Goal: Information Seeking & Learning: Learn about a topic

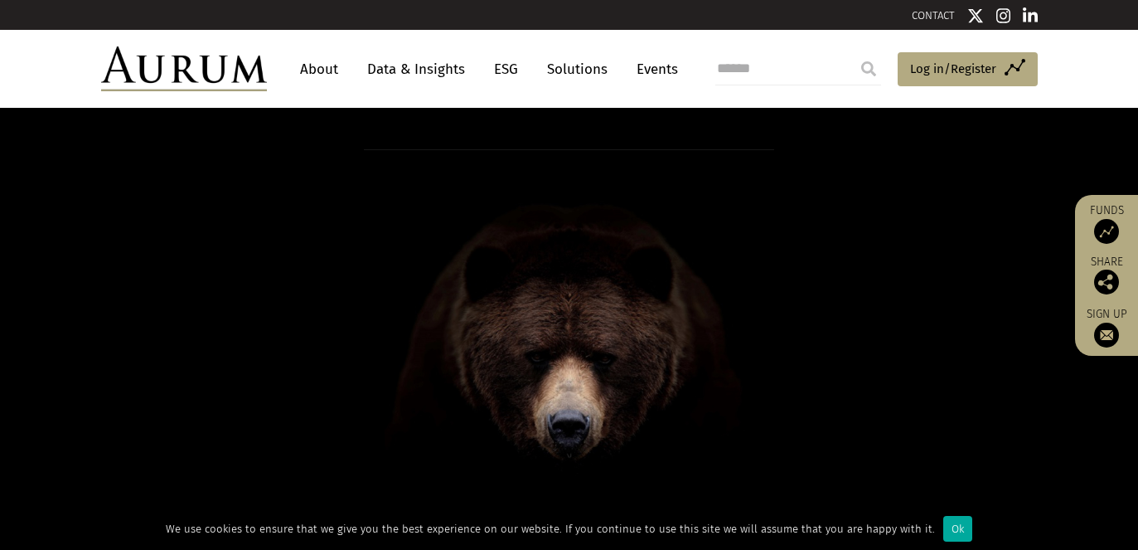
click at [321, 71] on link "About" at bounding box center [319, 69] width 55 height 31
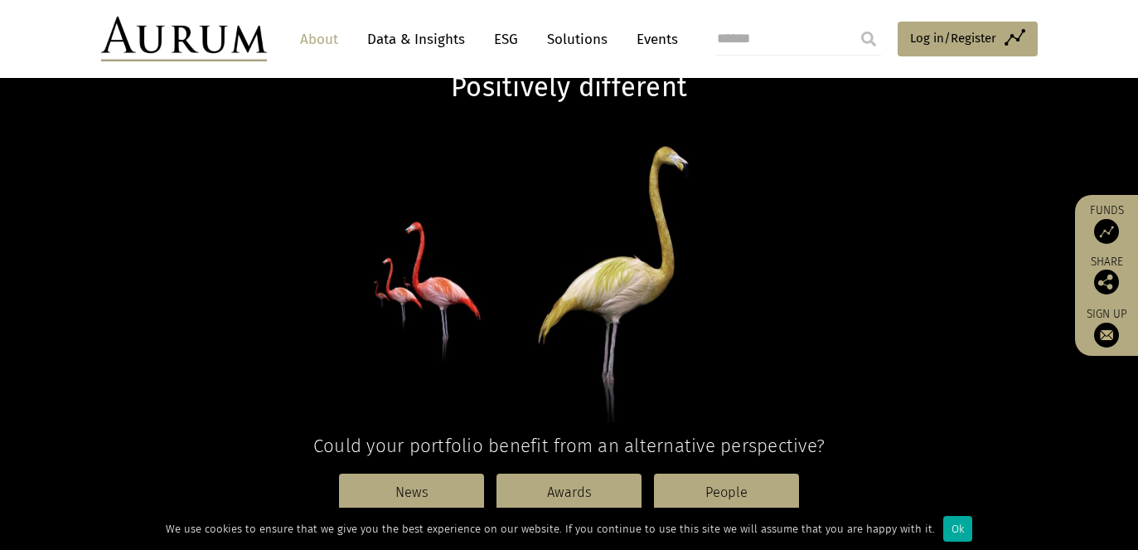
scroll to position [115, 0]
click at [322, 44] on link "About" at bounding box center [319, 39] width 55 height 31
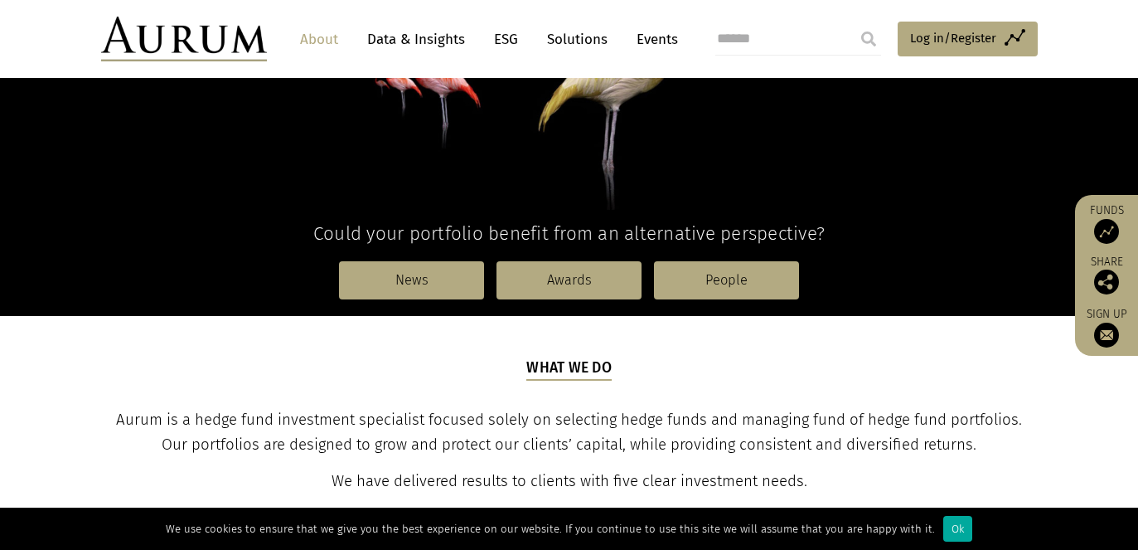
scroll to position [322, 0]
